Goal: Task Accomplishment & Management: Manage account settings

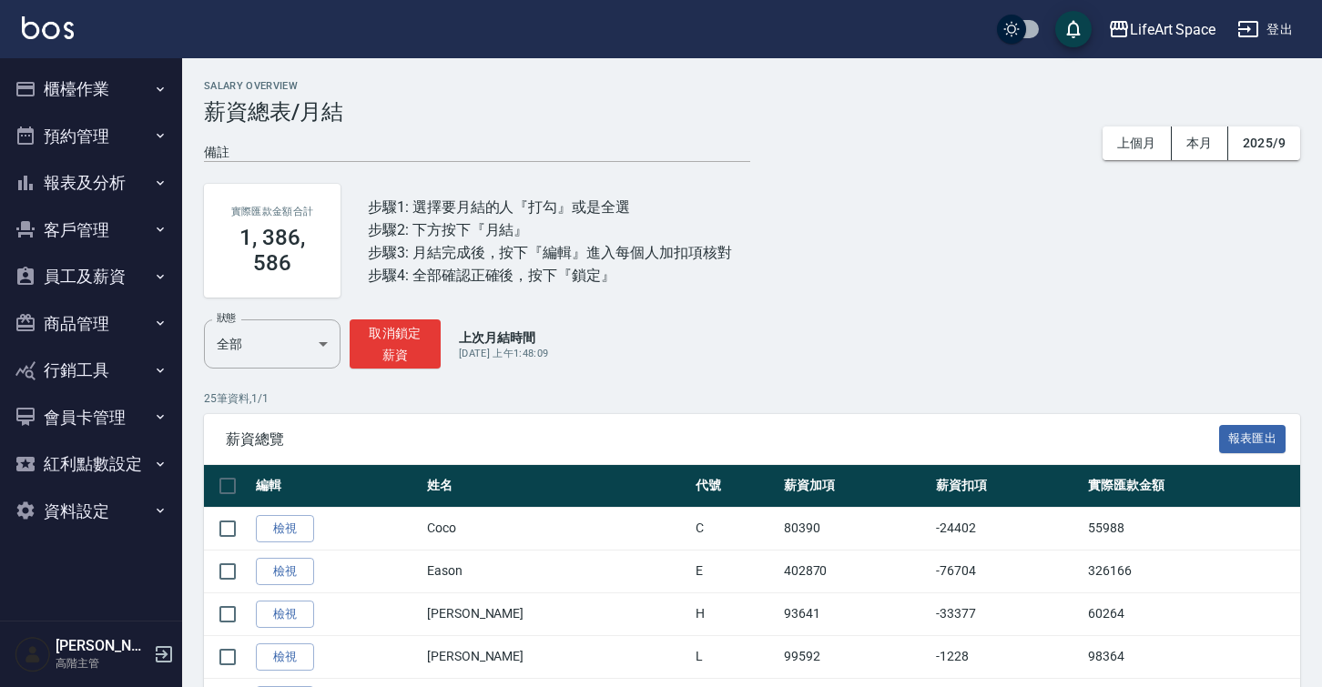
click at [152, 267] on button "員工及薪資" at bounding box center [91, 276] width 168 height 47
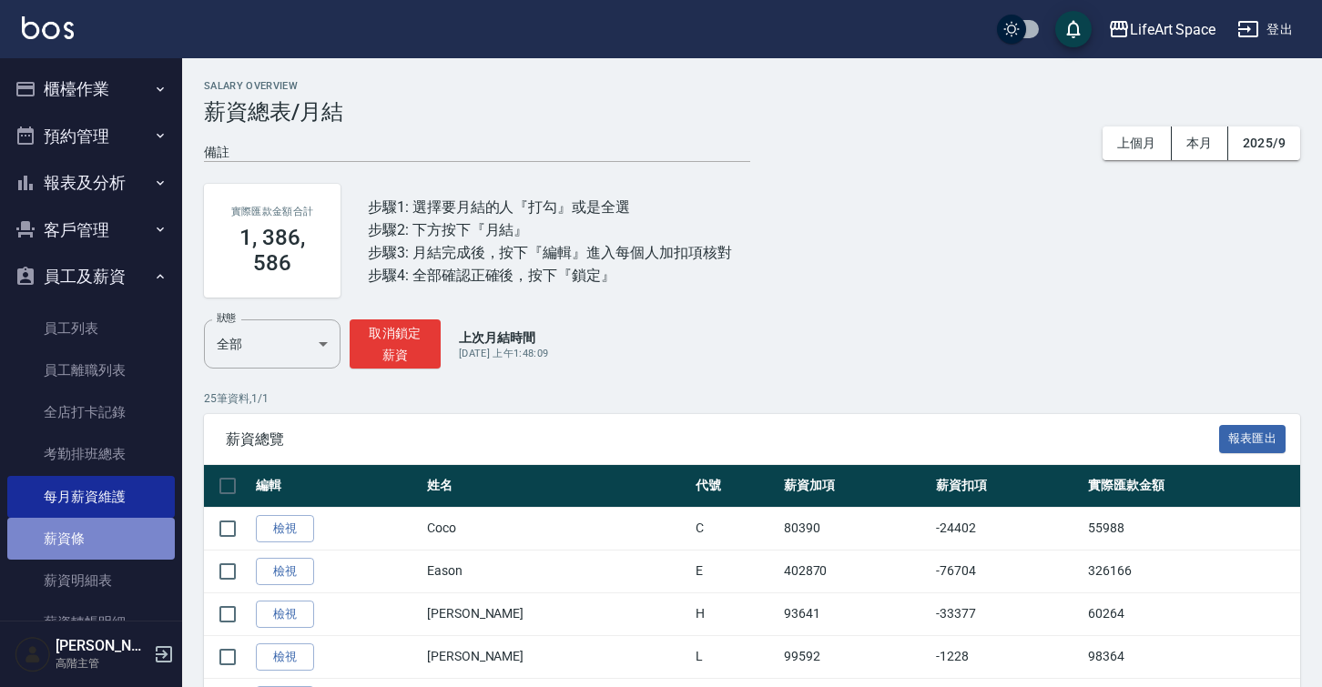
click at [117, 524] on link "薪資條" at bounding box center [91, 539] width 168 height 42
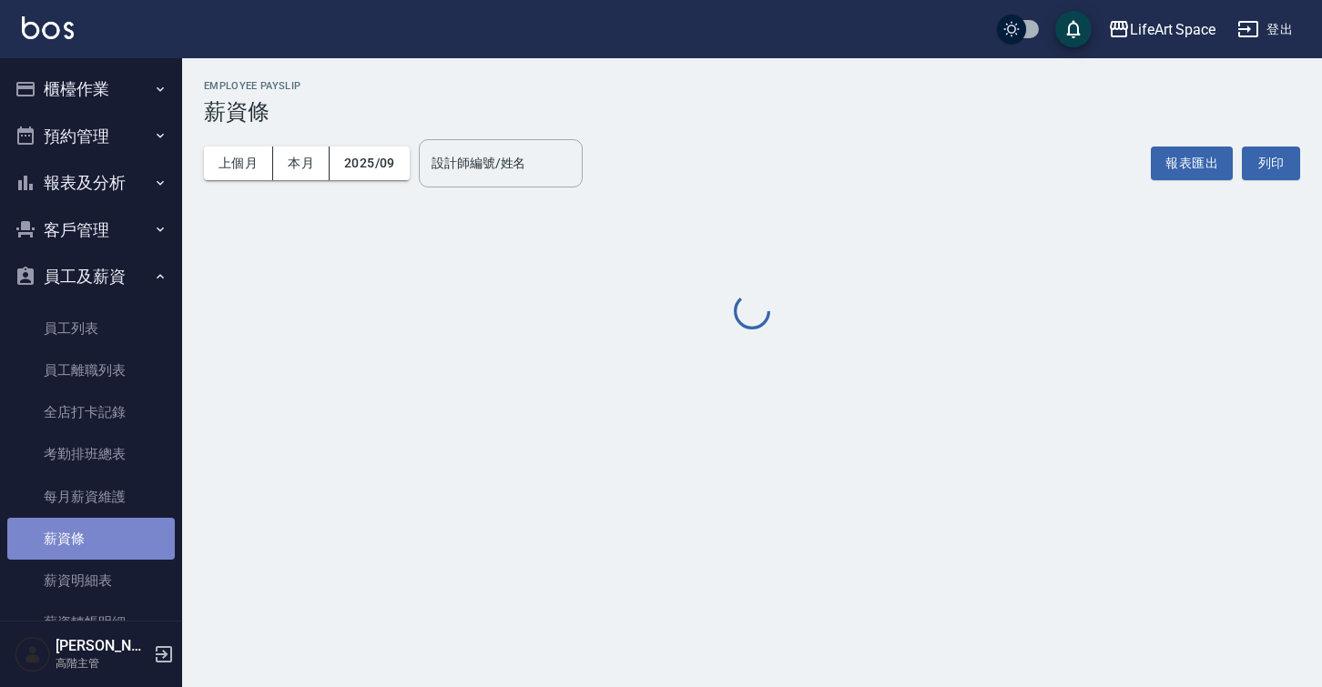
click at [117, 524] on link "薪資條" at bounding box center [91, 539] width 168 height 42
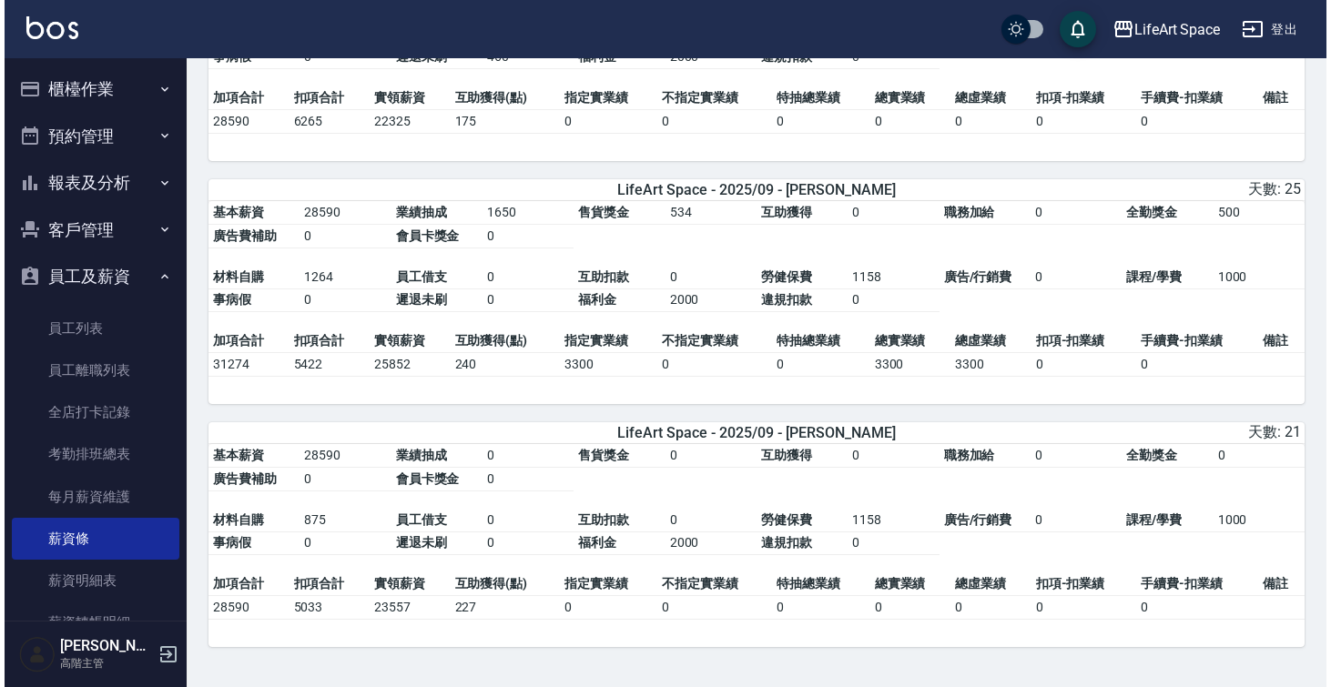
scroll to position [4476, 0]
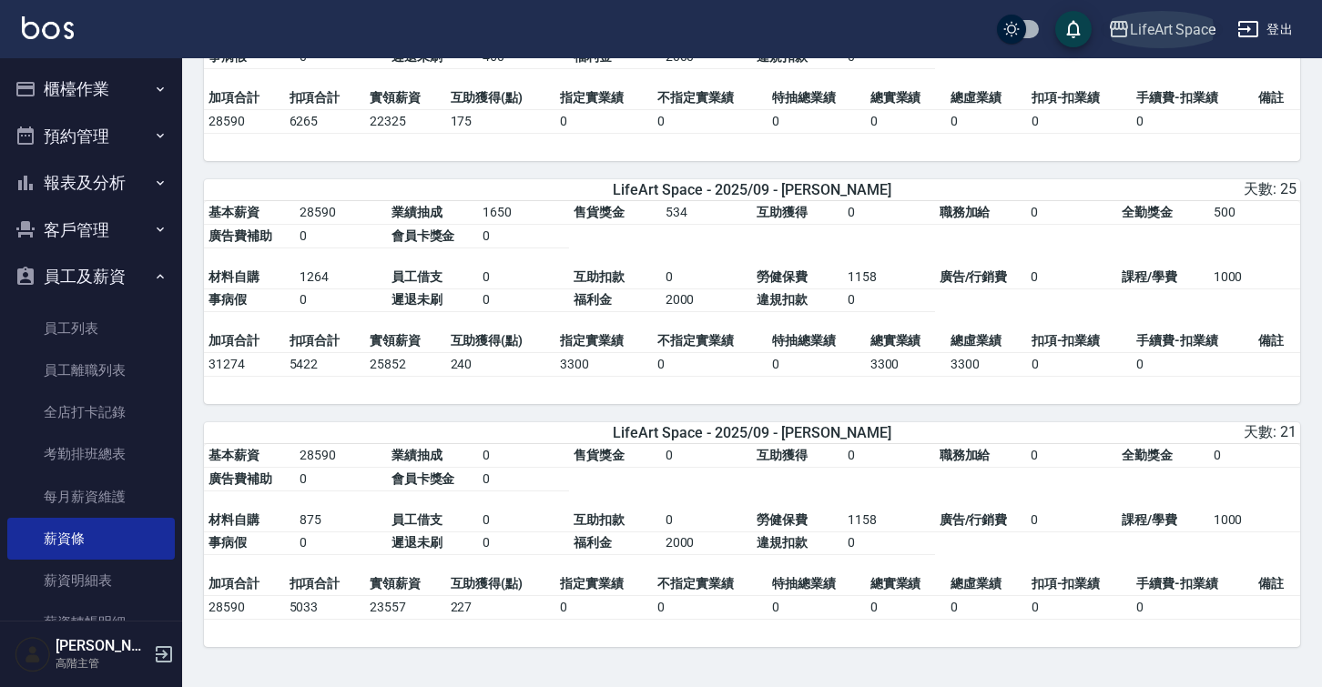
click at [1134, 33] on div "LifeArt Space" at bounding box center [1173, 29] width 86 height 23
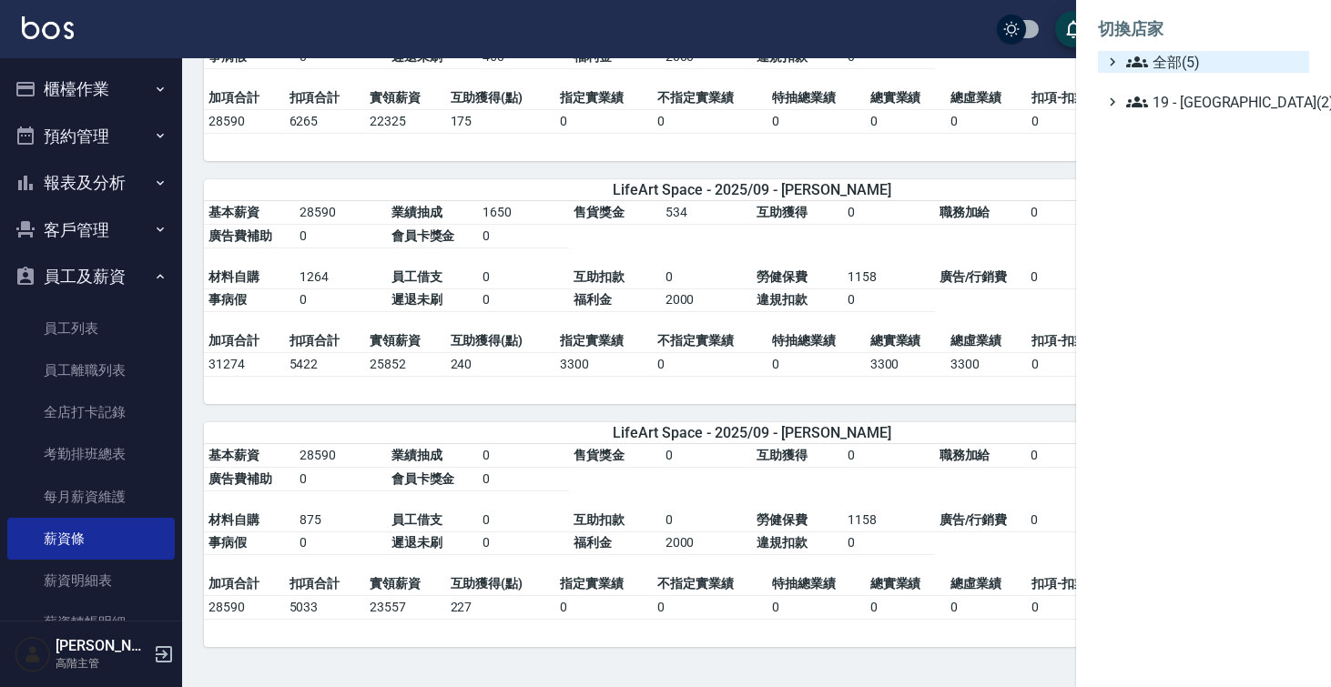
click at [1151, 62] on span "全部(5)" at bounding box center [1214, 62] width 176 height 22
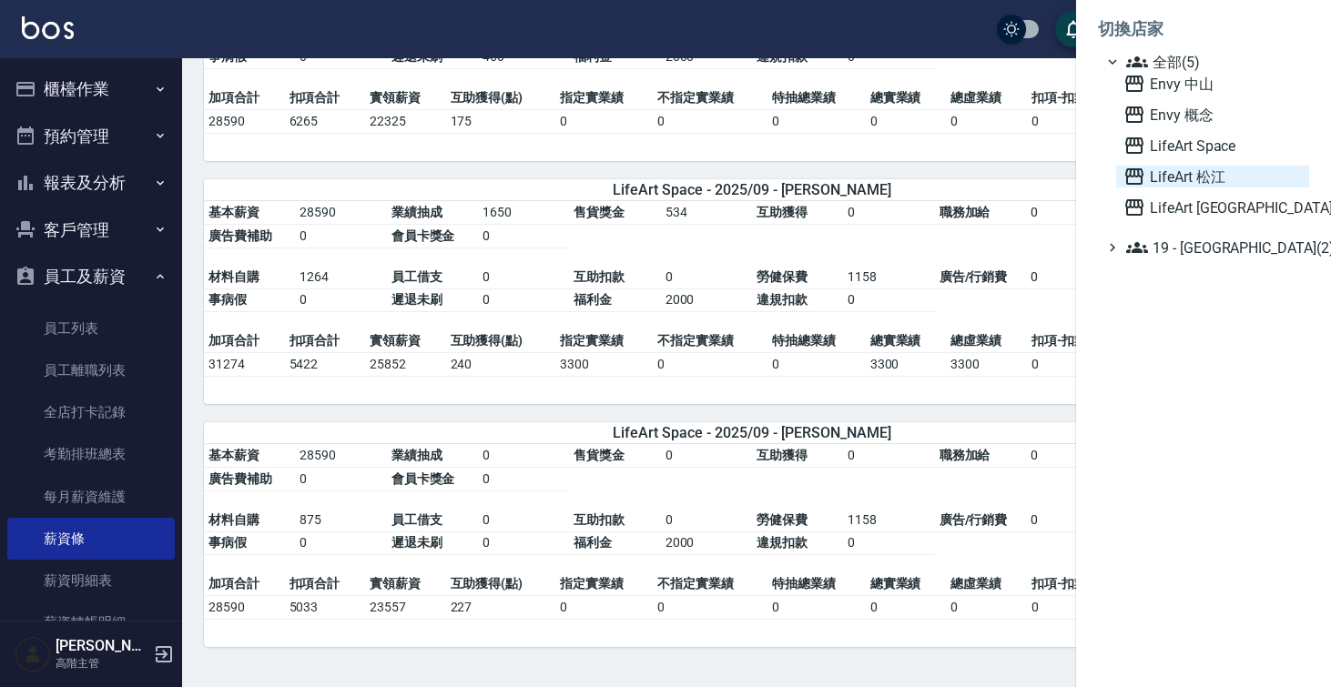
click at [1174, 186] on span "LifeArt 松江" at bounding box center [1213, 177] width 178 height 22
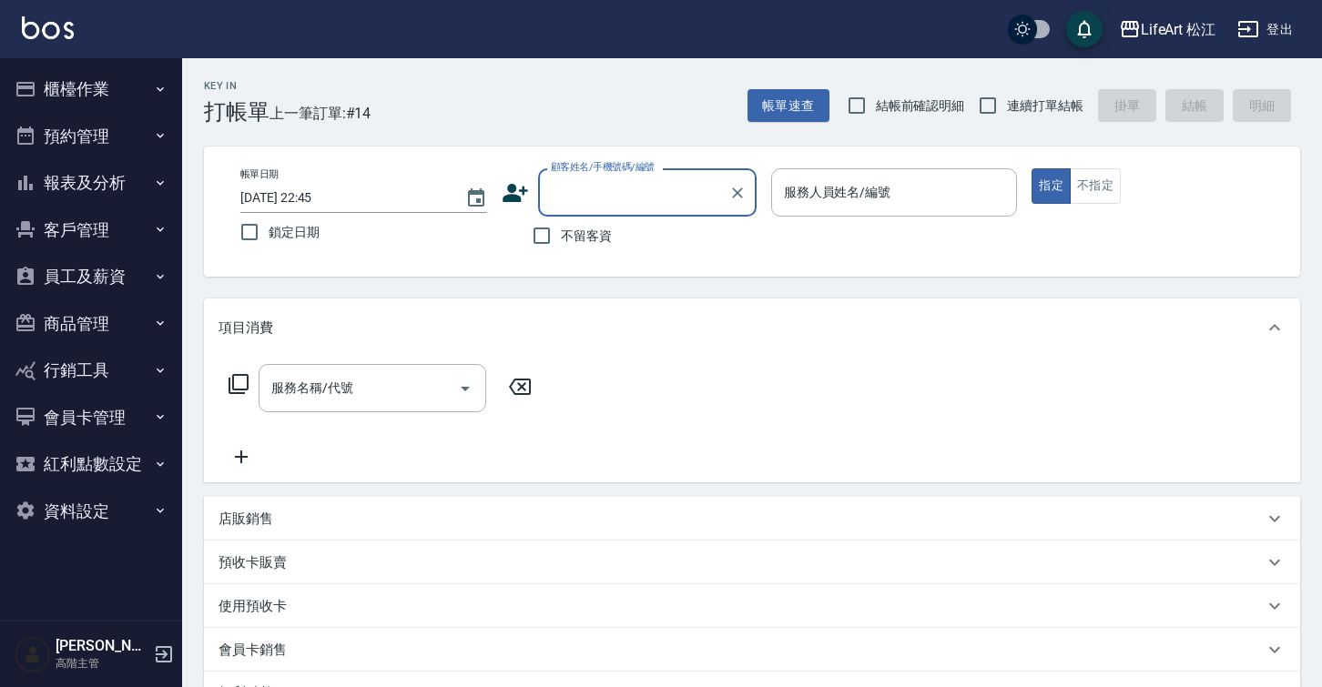
click at [139, 270] on button "員工及薪資" at bounding box center [91, 276] width 168 height 47
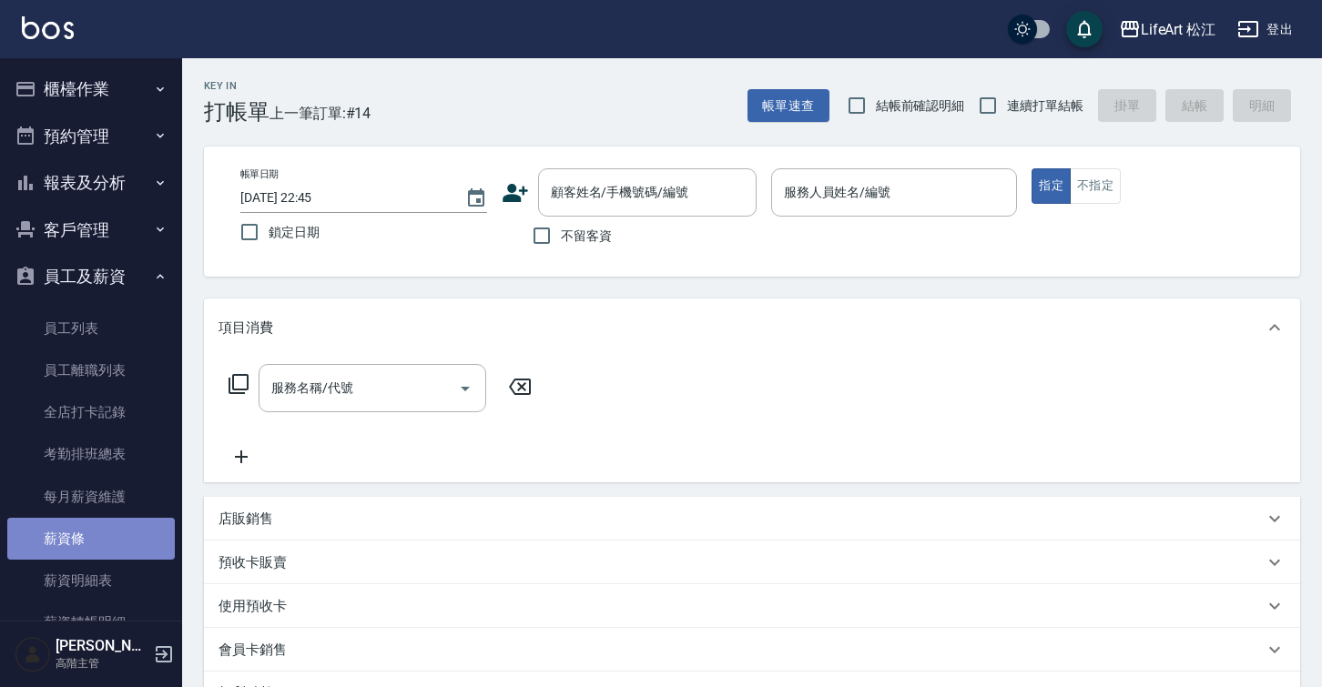
click at [100, 524] on link "薪資條" at bounding box center [91, 539] width 168 height 42
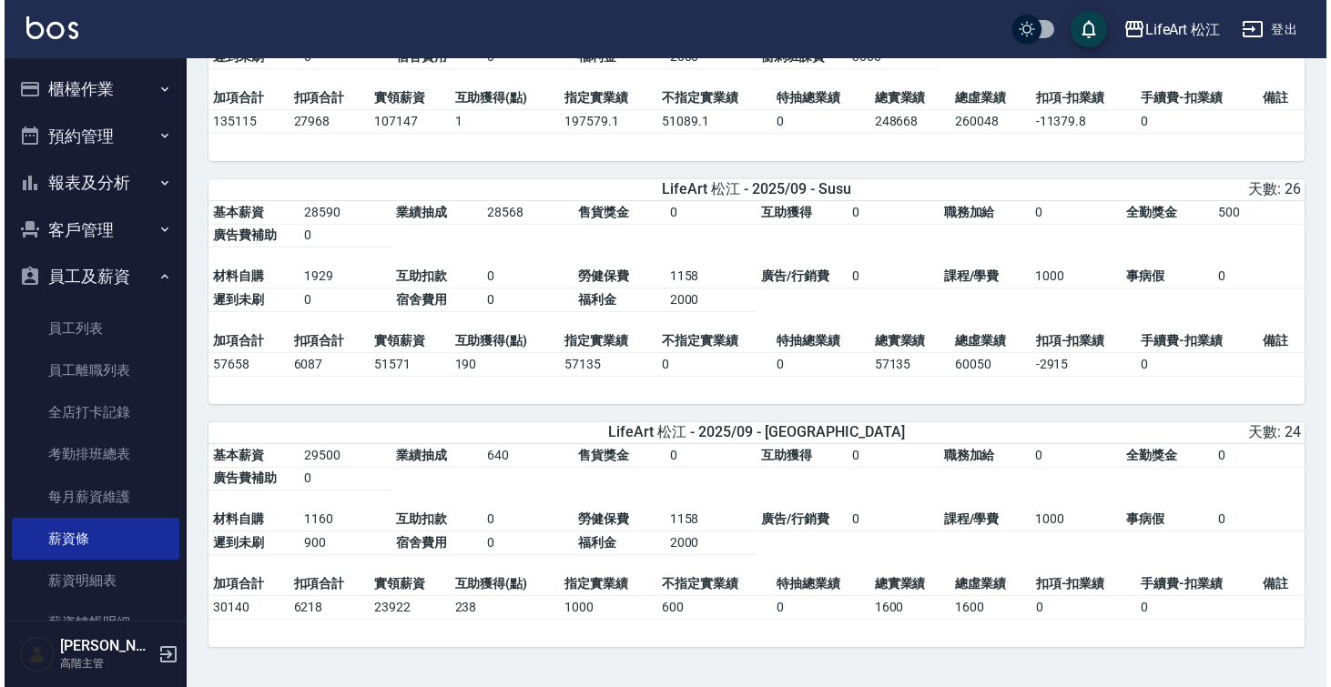
scroll to position [2486, 0]
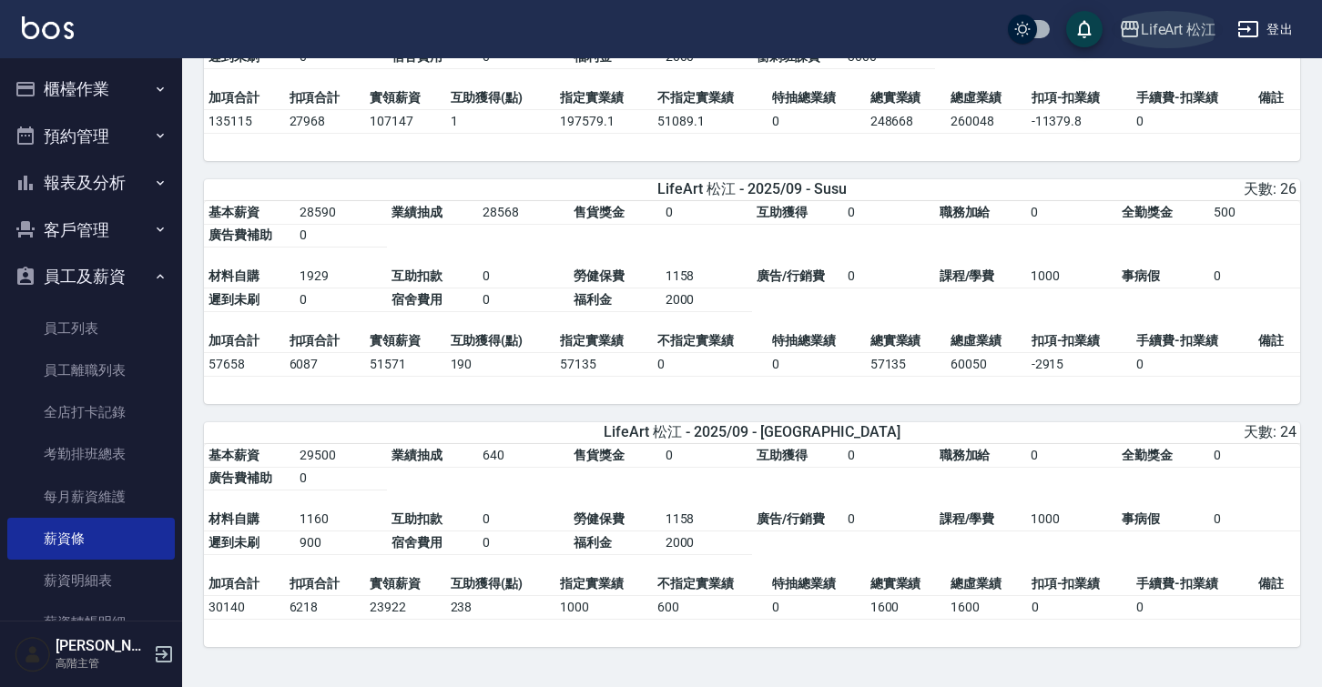
click at [1186, 30] on div "LifeArt 松江" at bounding box center [1179, 29] width 76 height 23
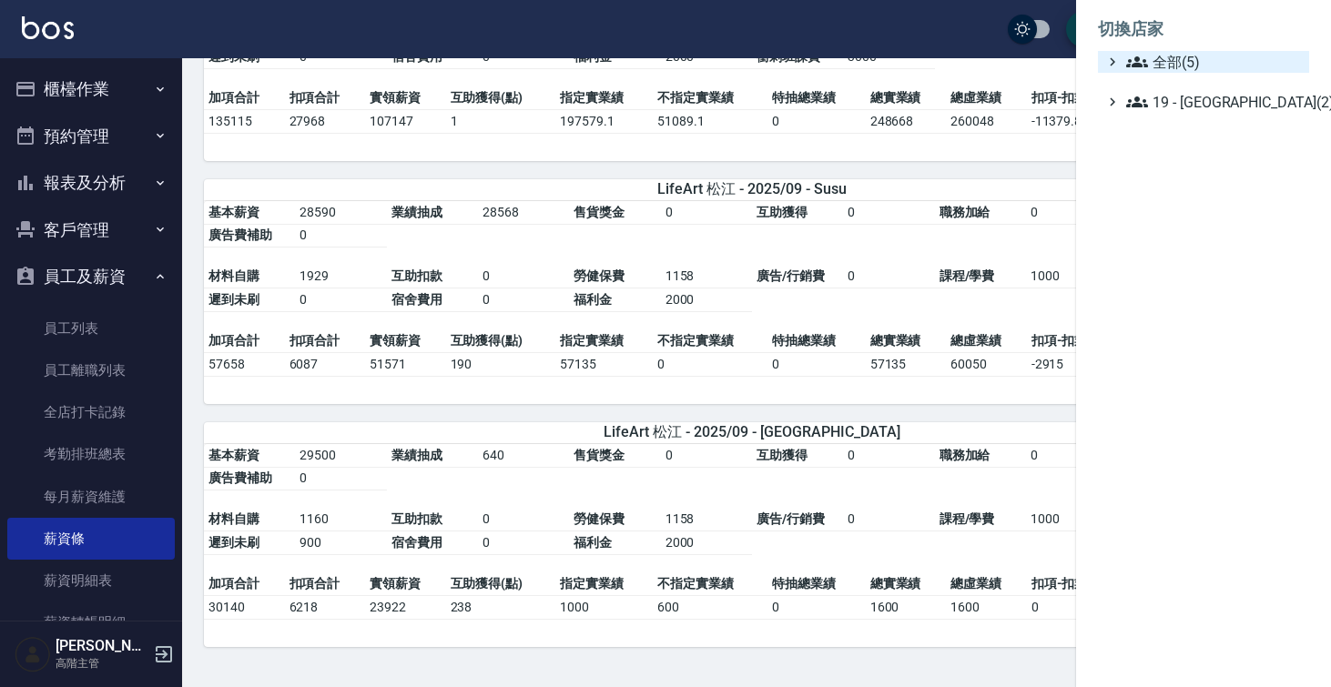
click at [1168, 64] on span "全部(5)" at bounding box center [1214, 62] width 176 height 22
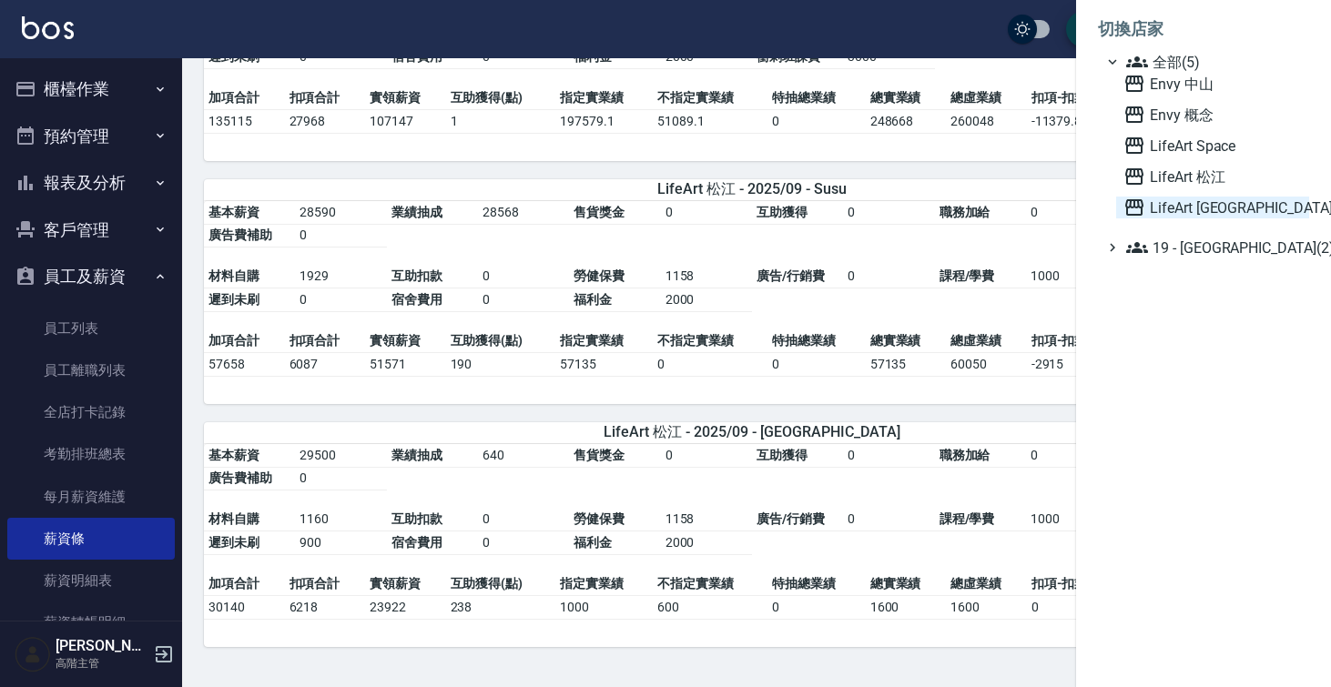
click at [1176, 215] on span "LifeArt [GEOGRAPHIC_DATA]" at bounding box center [1213, 208] width 178 height 22
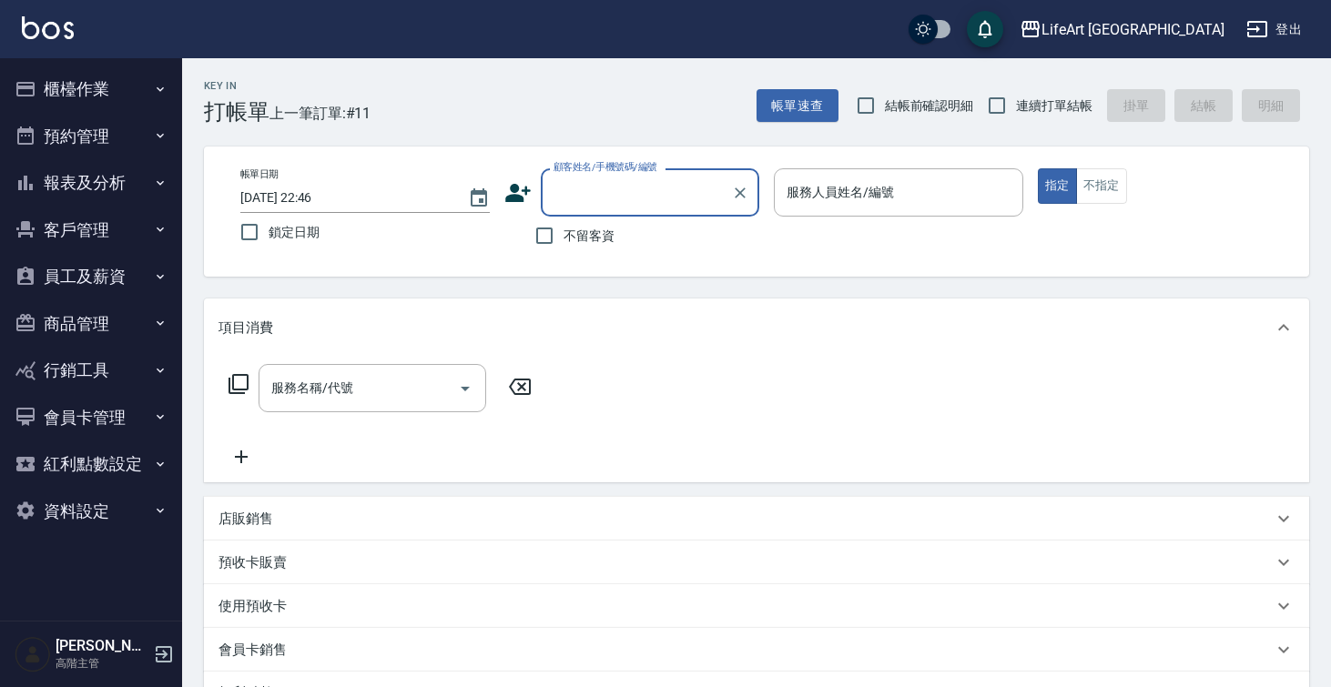
click at [117, 287] on button "員工及薪資" at bounding box center [91, 276] width 168 height 47
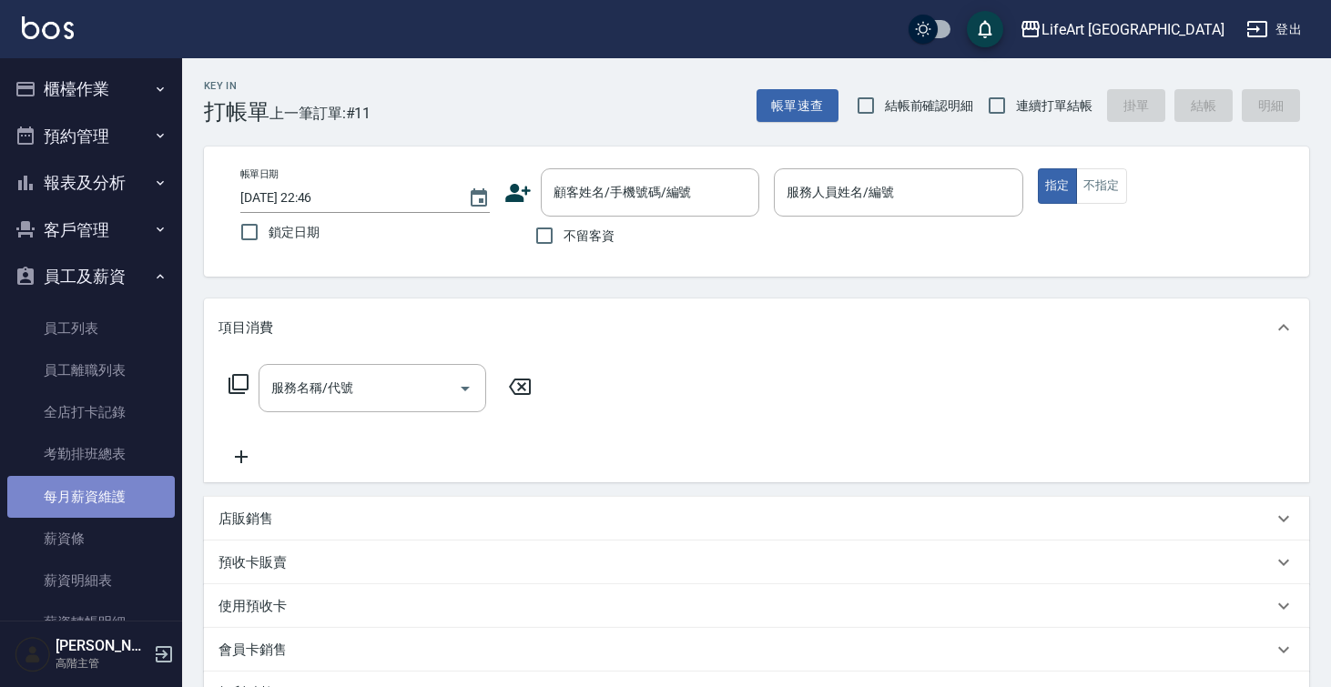
click at [97, 490] on link "每月薪資維護" at bounding box center [91, 497] width 168 height 42
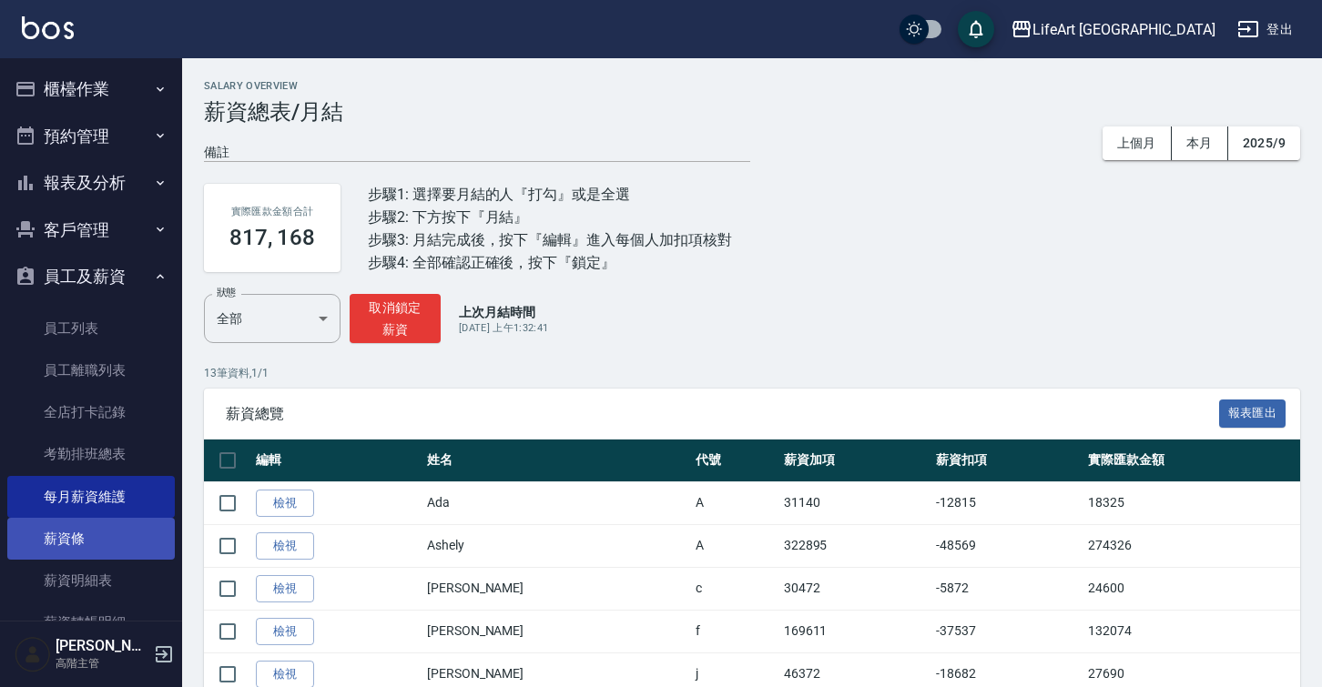
click at [109, 524] on link "薪資條" at bounding box center [91, 539] width 168 height 42
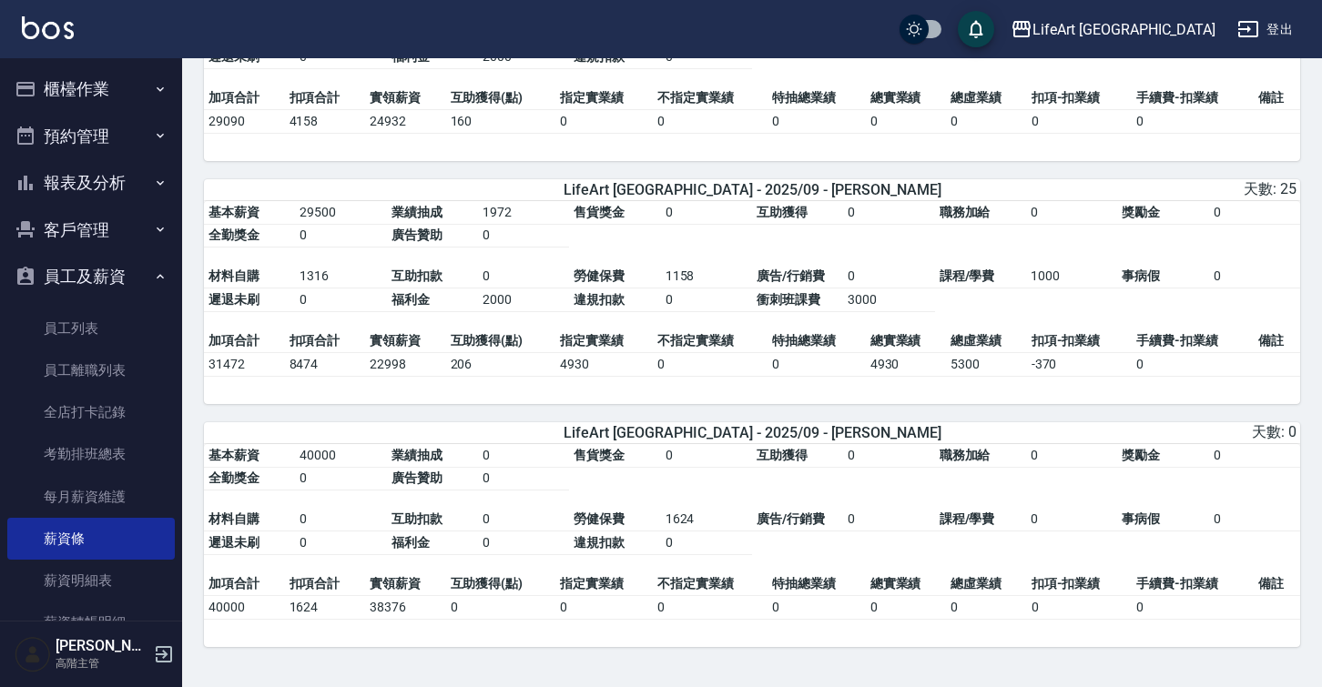
scroll to position [2259, 0]
